Goal: Transaction & Acquisition: Purchase product/service

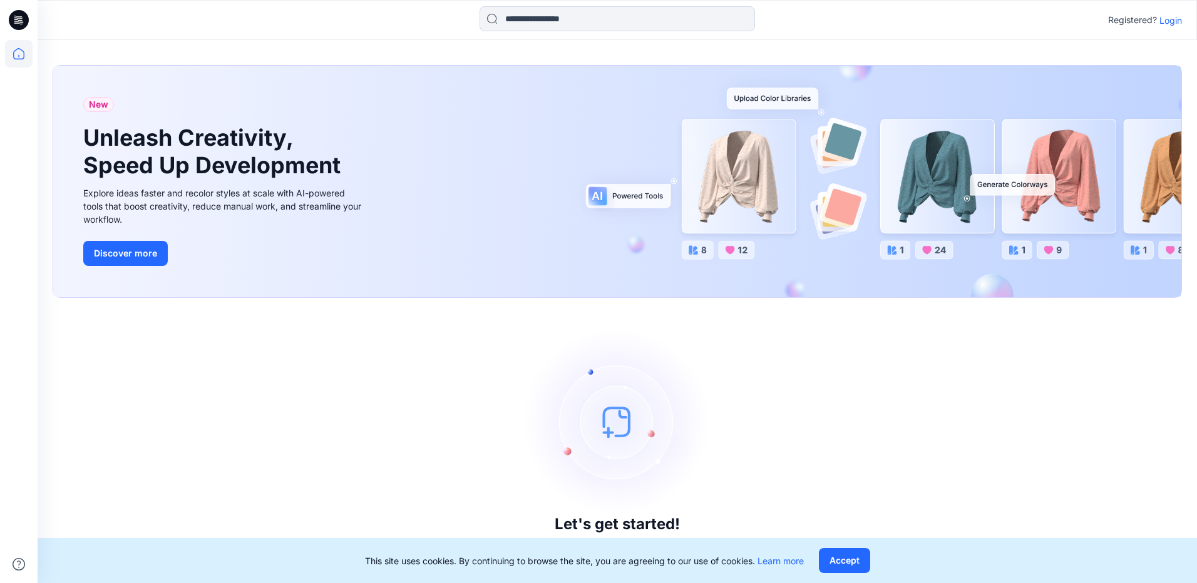
click at [1177, 21] on p "Login" at bounding box center [1170, 20] width 23 height 13
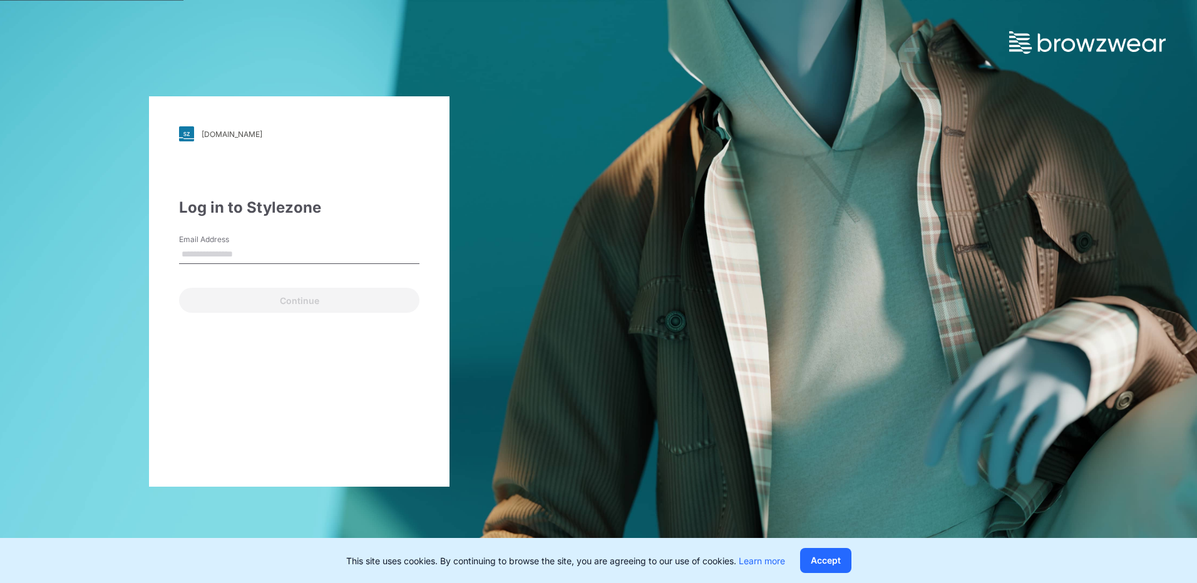
click at [294, 251] on input "Email Address" at bounding box center [299, 254] width 240 height 19
type input "**********"
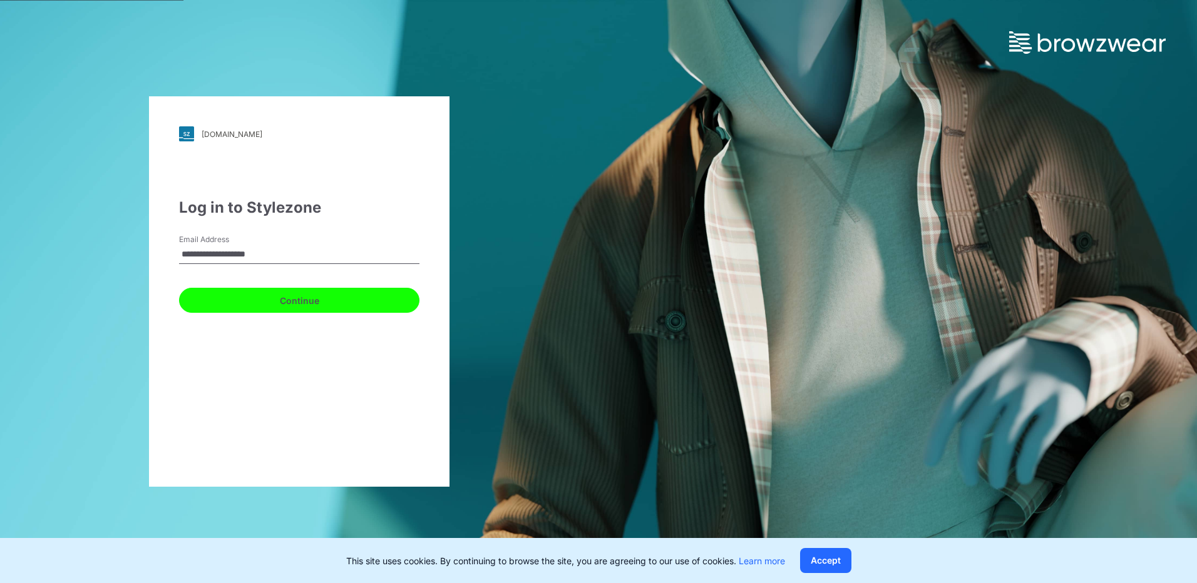
click at [257, 304] on button "Continue" at bounding box center [299, 300] width 240 height 25
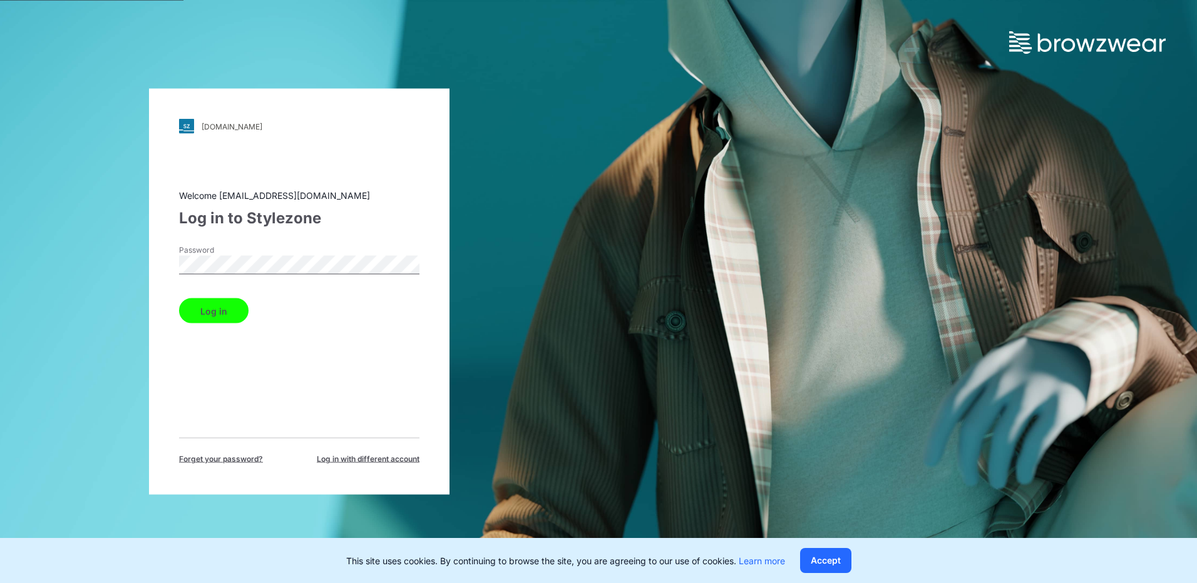
drag, startPoint x: 217, startPoint y: 306, endPoint x: 227, endPoint y: 319, distance: 16.0
click at [217, 305] on button "Log in" at bounding box center [213, 311] width 69 height 25
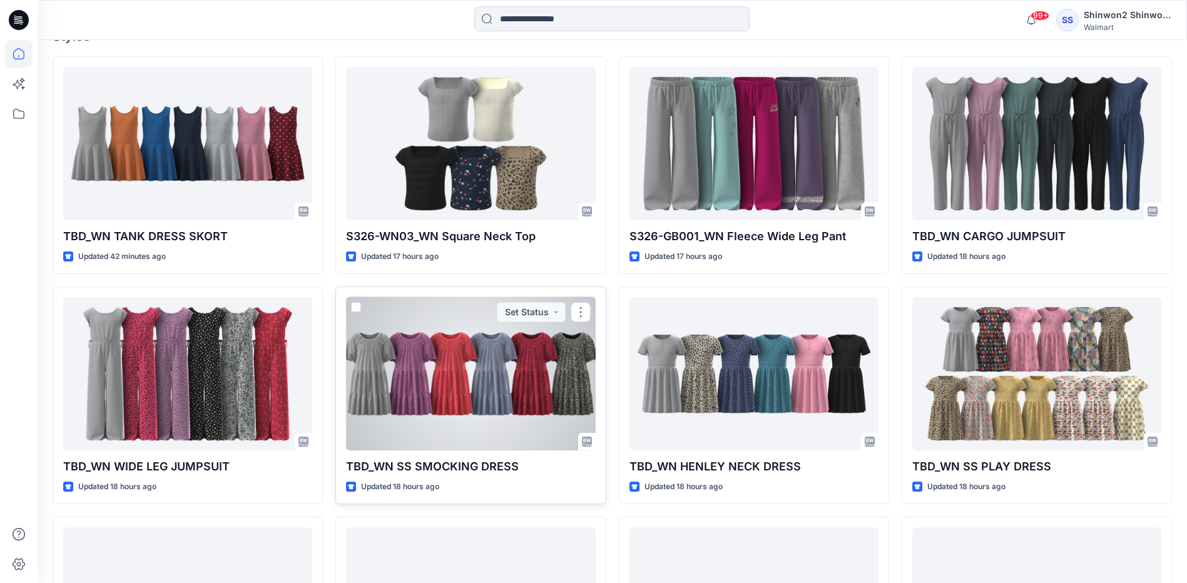
scroll to position [438, 0]
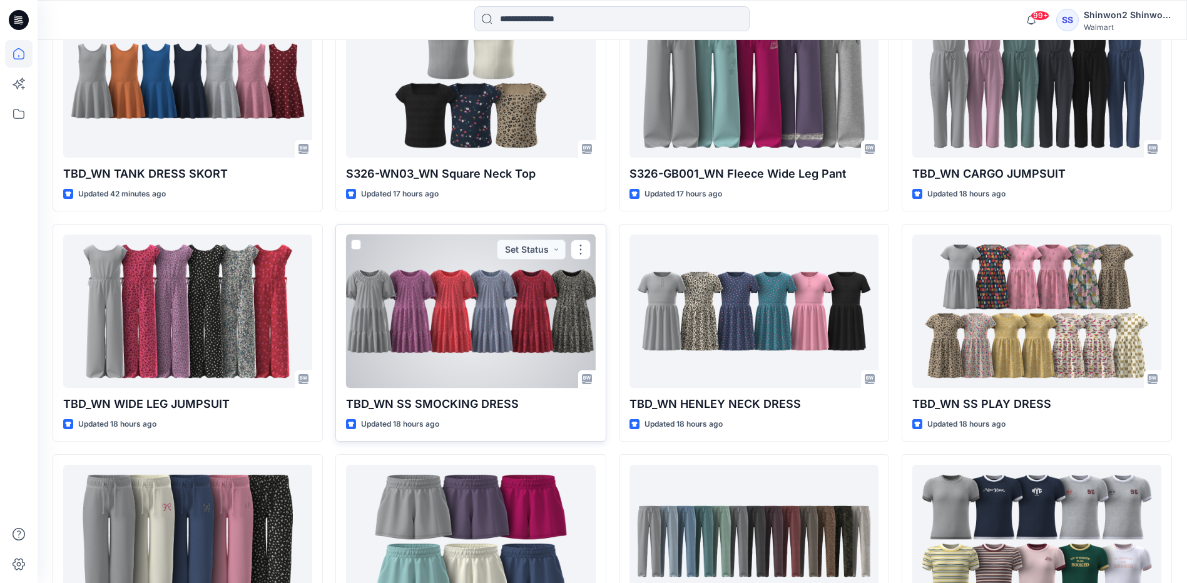
click at [498, 334] on div at bounding box center [470, 311] width 249 height 153
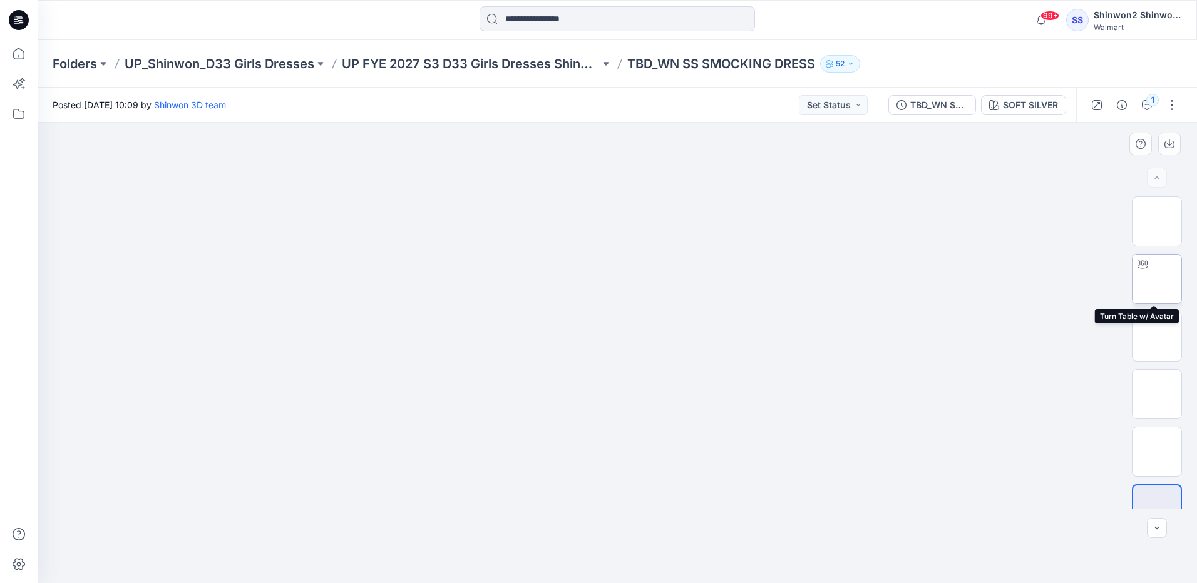
click at [1156, 279] on img at bounding box center [1156, 279] width 0 height 0
click at [1156, 337] on img at bounding box center [1156, 337] width 0 height 0
drag, startPoint x: 697, startPoint y: 411, endPoint x: 605, endPoint y: 418, distance: 92.3
click at [605, 144] on img at bounding box center [617, 144] width 272 height 0
click at [1156, 279] on img at bounding box center [1156, 279] width 0 height 0
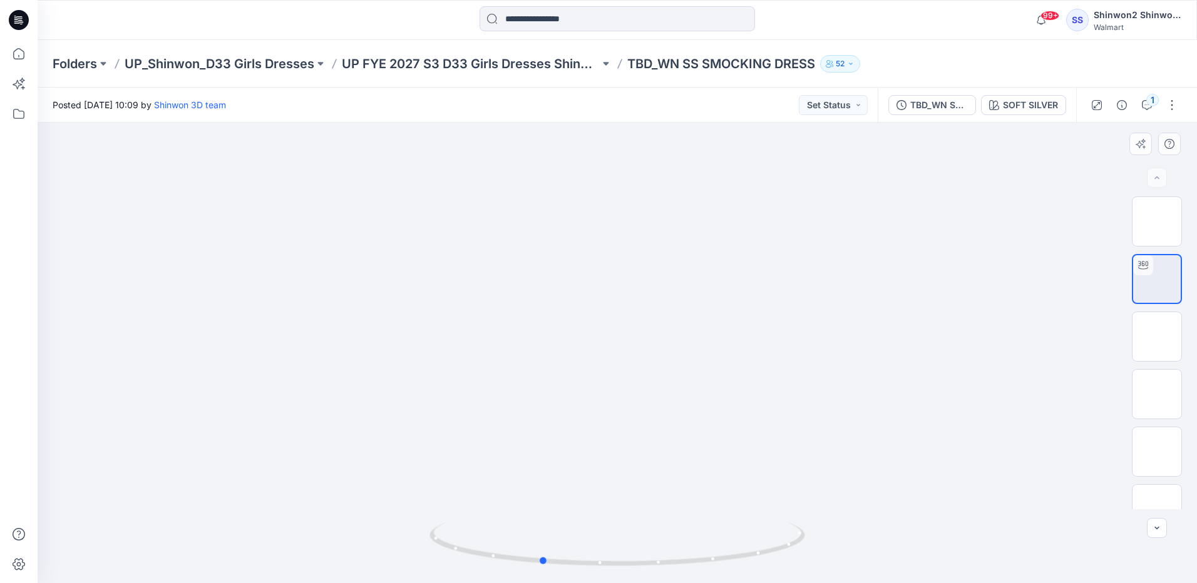
drag, startPoint x: 632, startPoint y: 498, endPoint x: 548, endPoint y: 498, distance: 83.9
click at [546, 501] on div at bounding box center [617, 353] width 1159 height 461
click at [1156, 337] on img at bounding box center [1156, 337] width 0 height 0
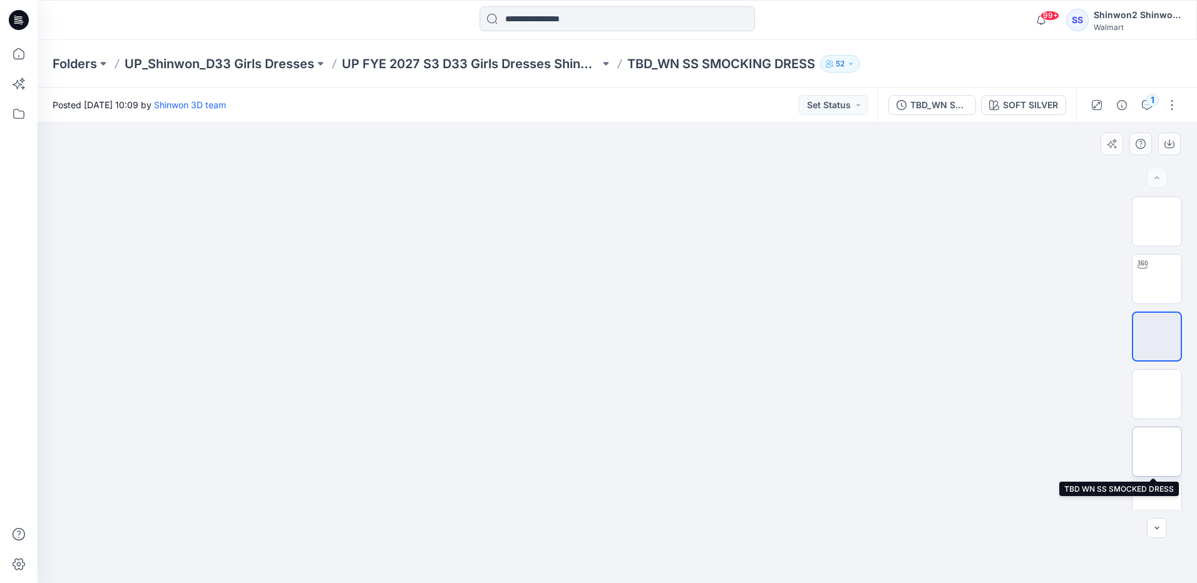
scroll to position [25, 0]
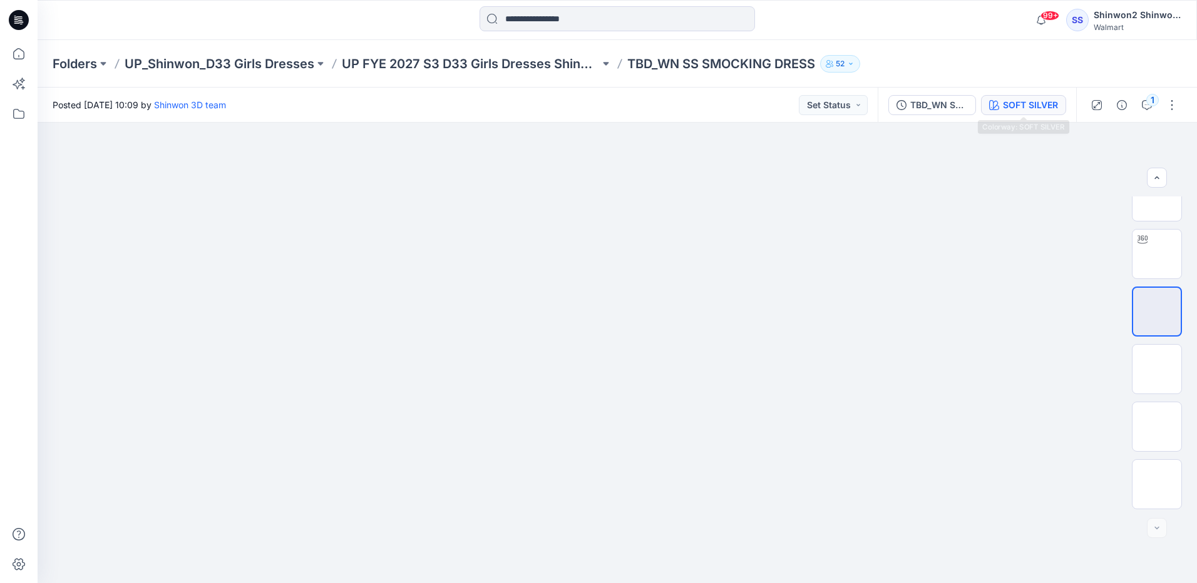
click at [1007, 106] on div "SOFT SILVER" at bounding box center [1030, 105] width 55 height 14
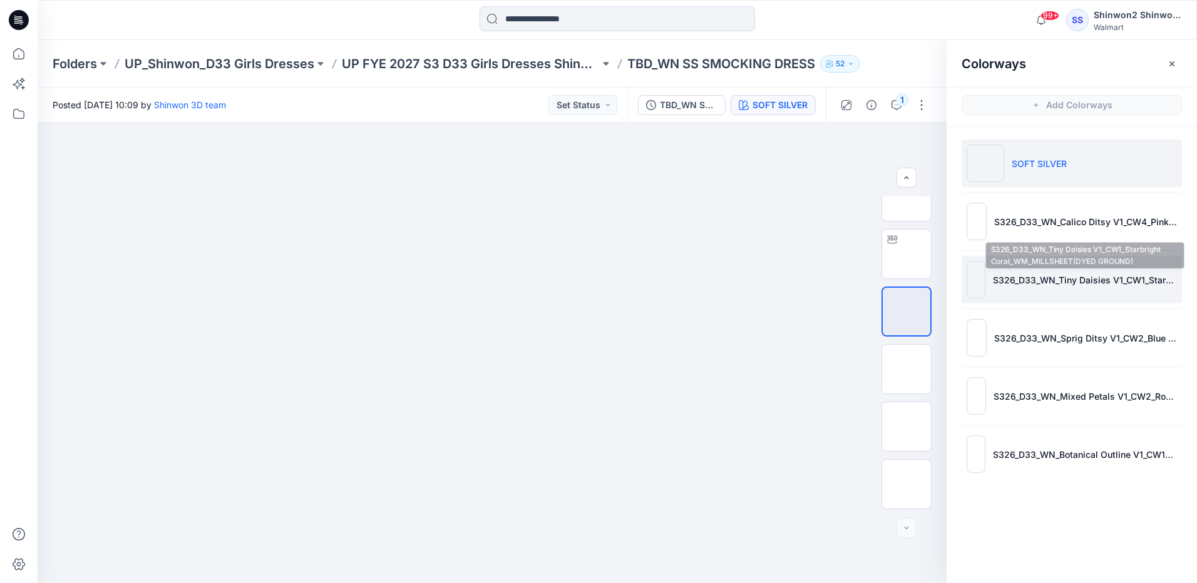
click at [1080, 282] on p "S326_D33_WN_Tiny Daisies V1_CW1_Starbright Coral_WM_MILLSHEET(DYED GROUND)" at bounding box center [1085, 279] width 184 height 13
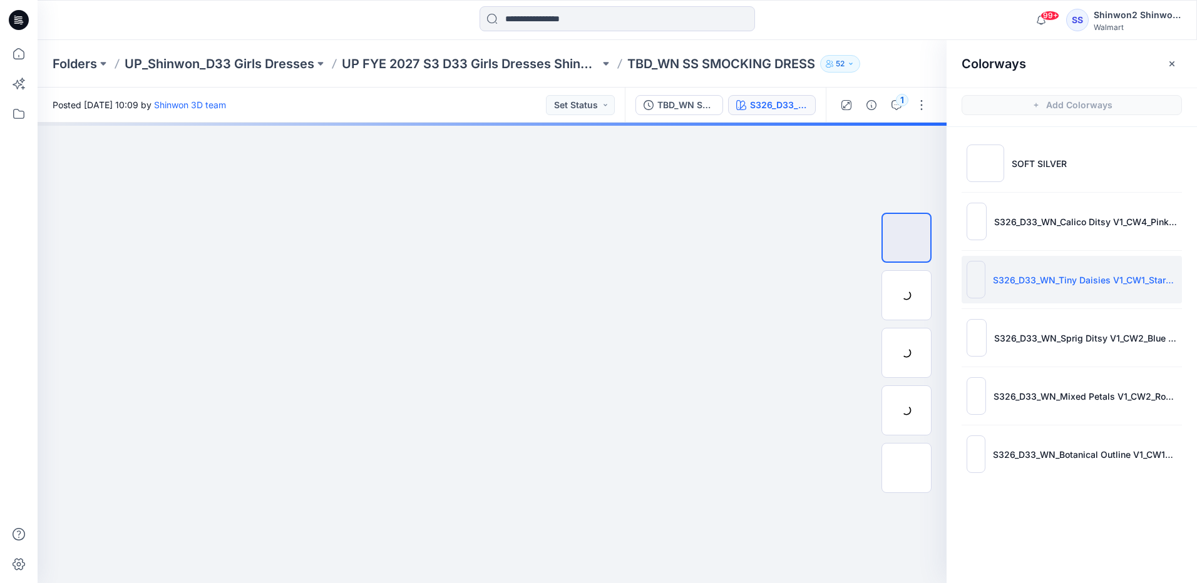
scroll to position [0, 0]
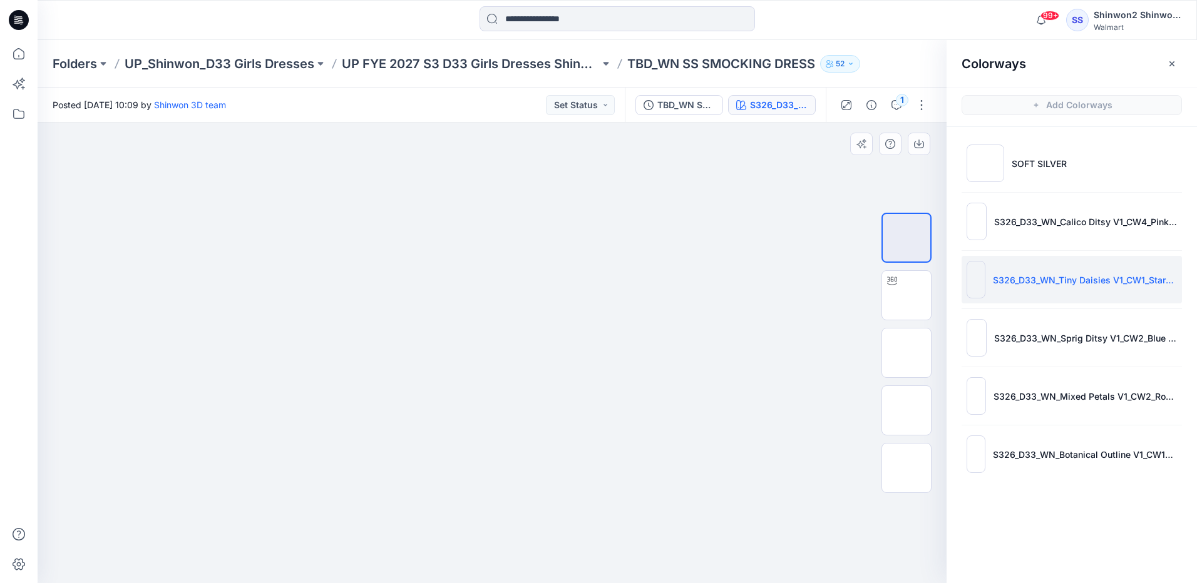
drag, startPoint x: 557, startPoint y: 379, endPoint x: 405, endPoint y: 400, distance: 153.5
click at [399, 144] on img at bounding box center [492, 144] width 272 height 0
drag, startPoint x: 519, startPoint y: 503, endPoint x: 610, endPoint y: 489, distance: 92.3
click at [610, 144] on img at bounding box center [492, 144] width 272 height 0
drag, startPoint x: 904, startPoint y: 298, endPoint x: 913, endPoint y: 357, distance: 60.2
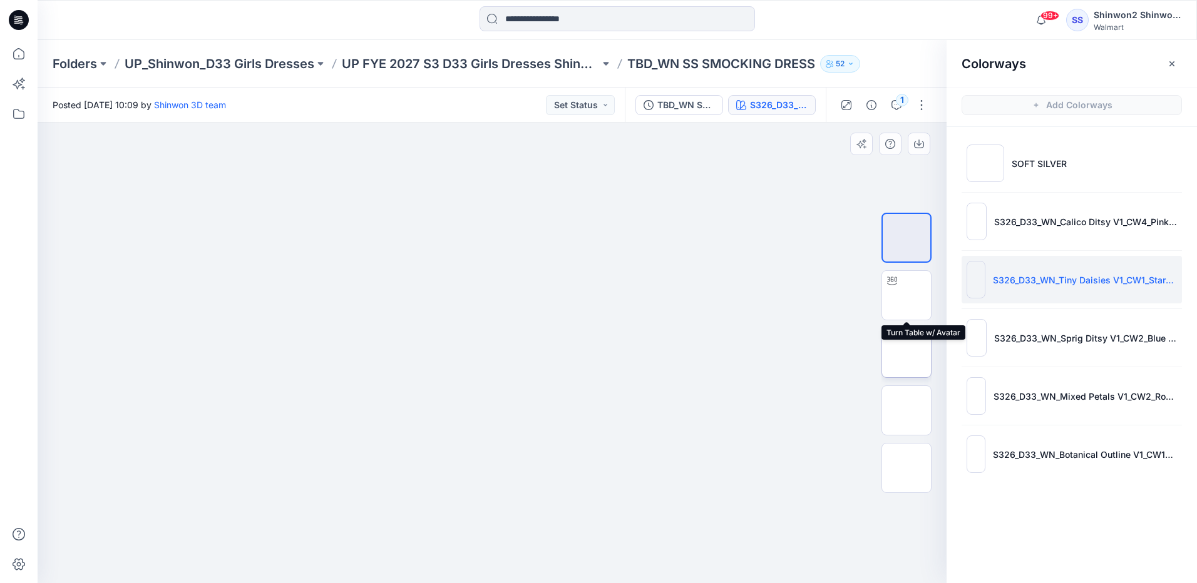
click at [906, 295] on img at bounding box center [906, 295] width 0 height 0
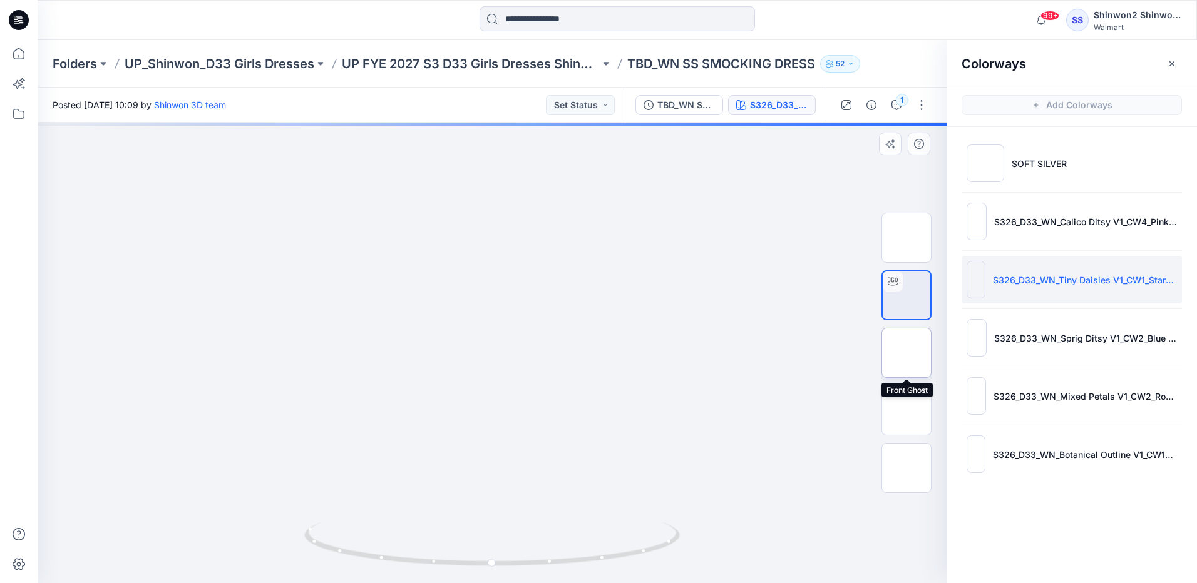
click at [906, 353] on img at bounding box center [906, 353] width 0 height 0
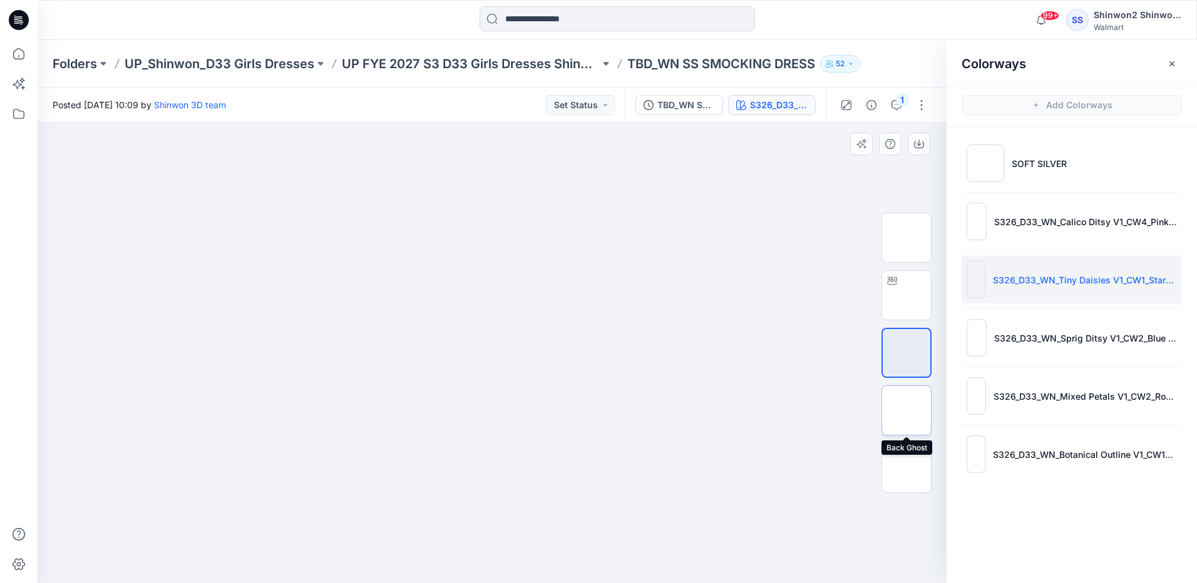
click at [906, 411] on img at bounding box center [906, 411] width 0 height 0
drag, startPoint x: 580, startPoint y: 461, endPoint x: 458, endPoint y: 429, distance: 126.3
click at [445, 143] on img at bounding box center [492, 143] width 271 height 0
click at [906, 295] on img at bounding box center [906, 295] width 0 height 0
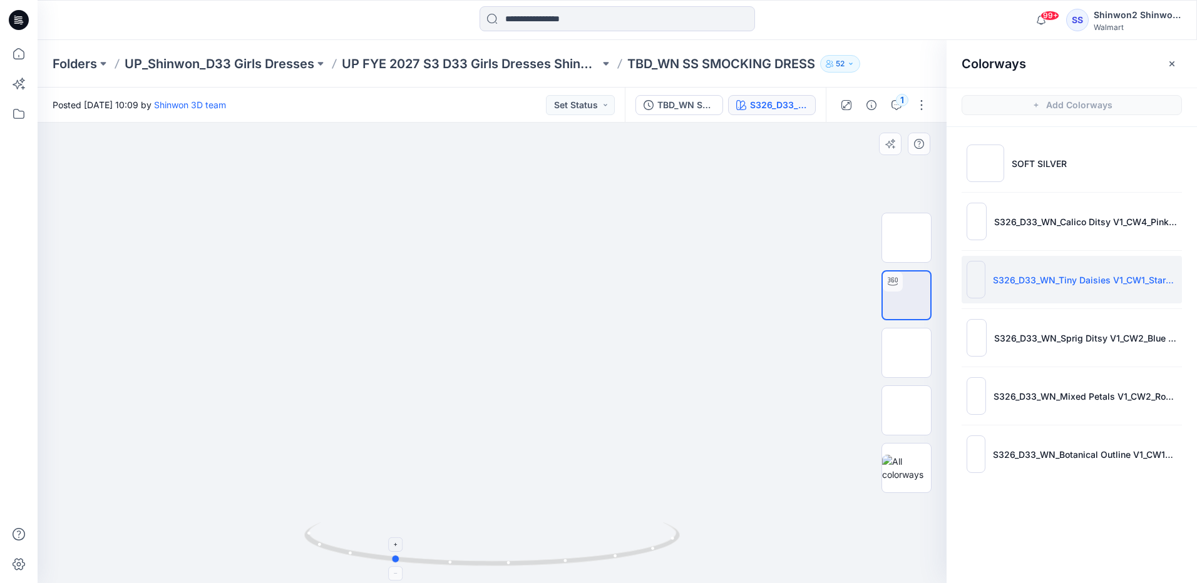
drag, startPoint x: 491, startPoint y: 563, endPoint x: 391, endPoint y: 551, distance: 100.3
click at [391, 551] on icon at bounding box center [493, 546] width 379 height 47
drag, startPoint x: 484, startPoint y: 322, endPoint x: 457, endPoint y: 423, distance: 104.4
drag, startPoint x: 400, startPoint y: 562, endPoint x: 469, endPoint y: 560, distance: 69.5
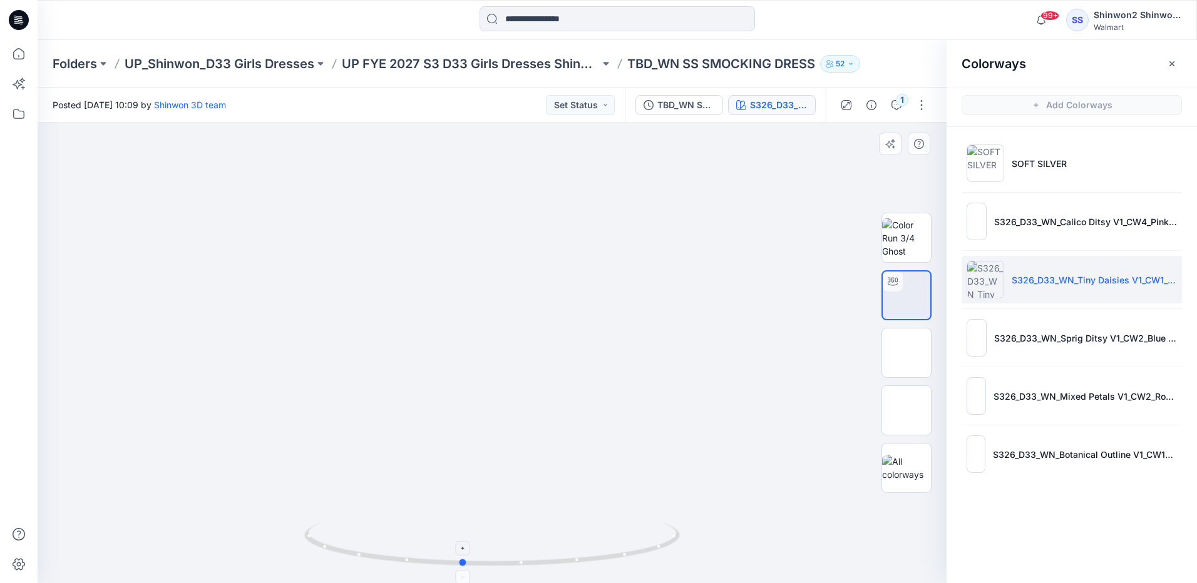
click at [469, 560] on icon at bounding box center [493, 546] width 379 height 47
click at [581, 566] on icon at bounding box center [493, 546] width 379 height 47
drag, startPoint x: 581, startPoint y: 566, endPoint x: 467, endPoint y: 568, distance: 114.5
click at [467, 568] on icon at bounding box center [493, 546] width 379 height 47
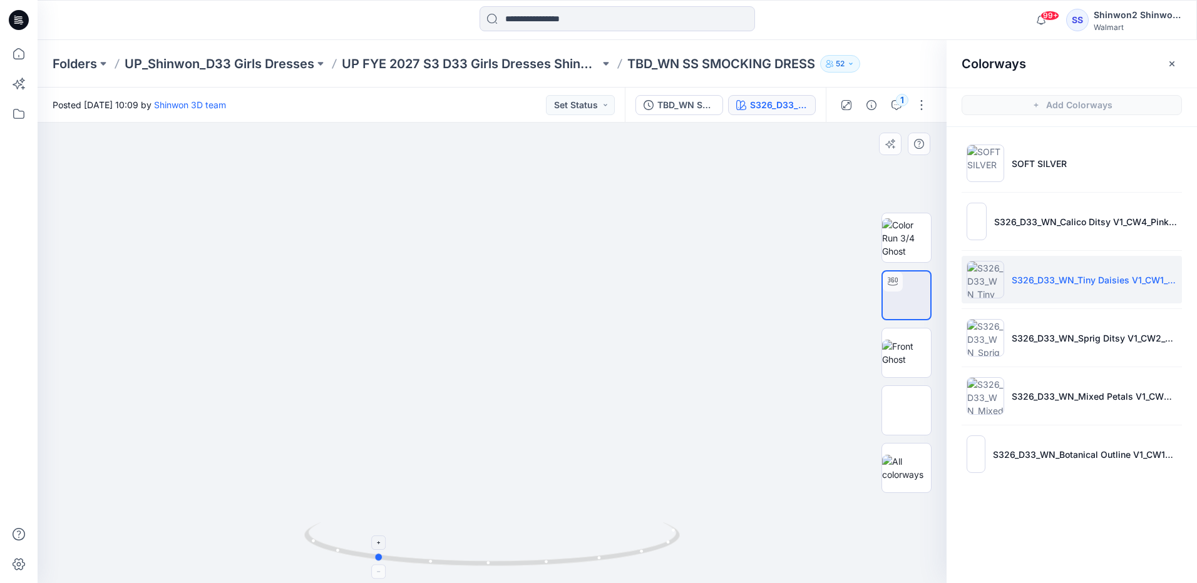
drag, startPoint x: 433, startPoint y: 563, endPoint x: 461, endPoint y: 566, distance: 27.8
click at [461, 566] on icon at bounding box center [493, 546] width 379 height 47
